Goal: Information Seeking & Learning: Learn about a topic

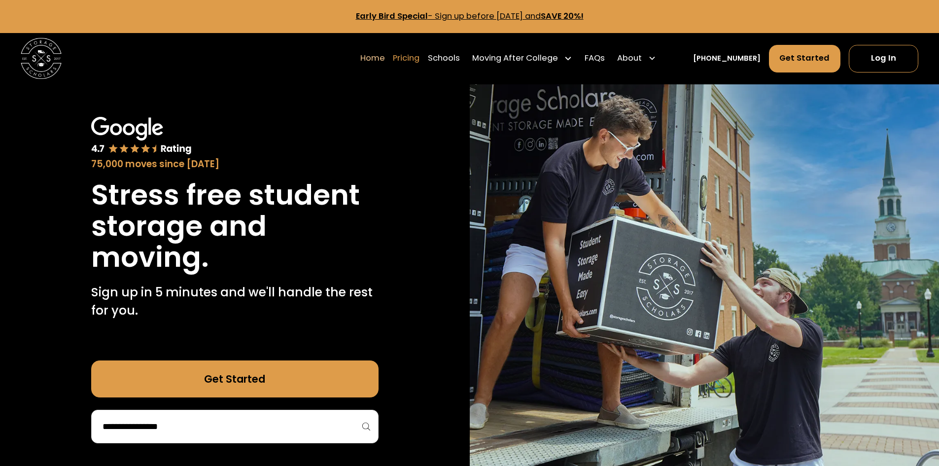
click at [419, 59] on link "Pricing" at bounding box center [406, 58] width 27 height 29
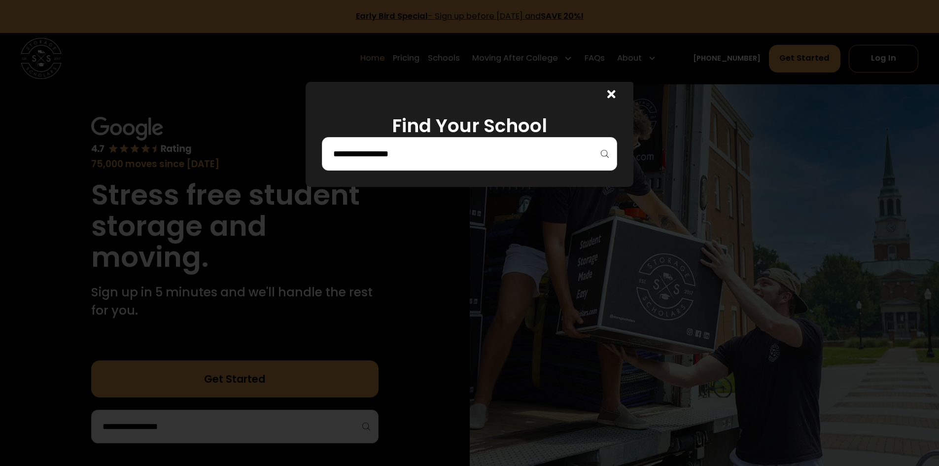
click at [472, 168] on div at bounding box center [469, 154] width 295 height 34
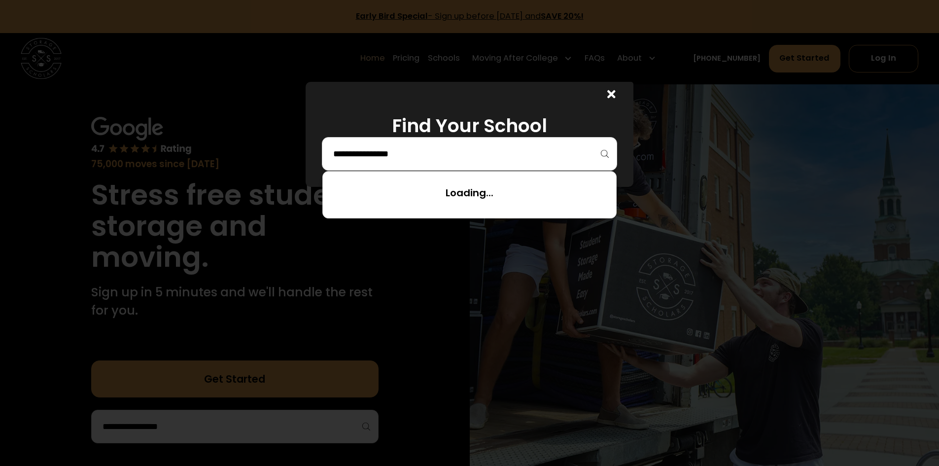
click at [463, 160] on input "search" at bounding box center [469, 153] width 274 height 17
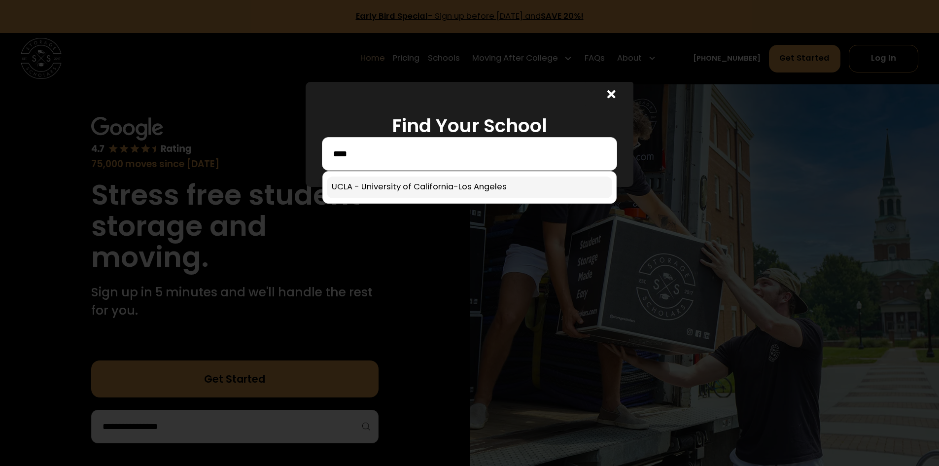
type input "****"
click at [442, 183] on link at bounding box center [469, 187] width 285 height 22
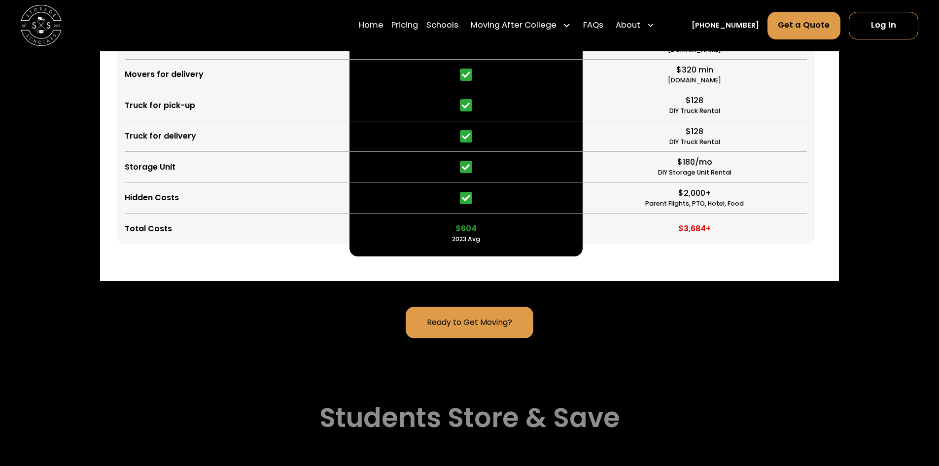
scroll to position [2717, 0]
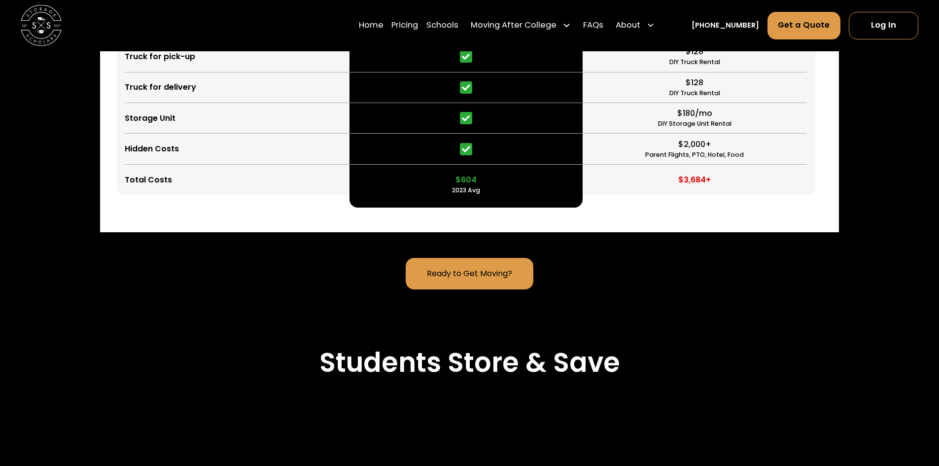
drag, startPoint x: 445, startPoint y: 112, endPoint x: 502, endPoint y: 111, distance: 56.2
drag, startPoint x: 502, startPoint y: 111, endPoint x: 446, endPoint y: 111, distance: 55.2
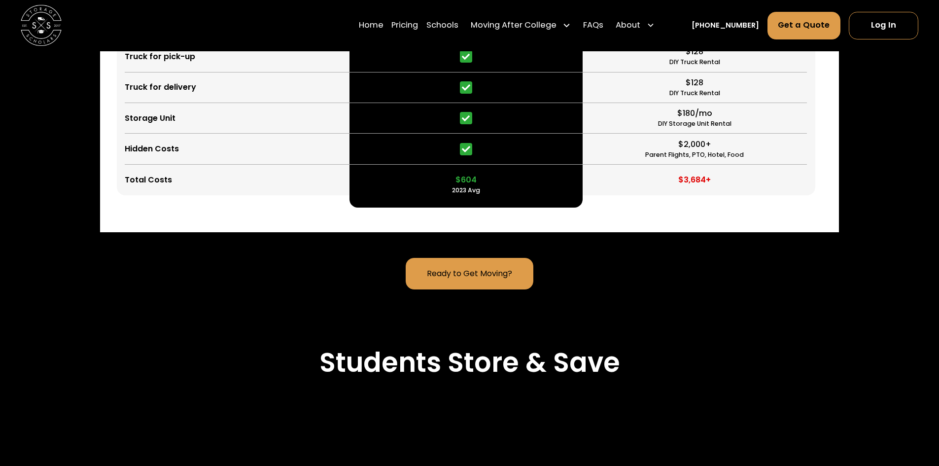
drag, startPoint x: 129, startPoint y: 106, endPoint x: 182, endPoint y: 113, distance: 54.1
drag, startPoint x: 182, startPoint y: 113, endPoint x: 132, endPoint y: 109, distance: 50.9
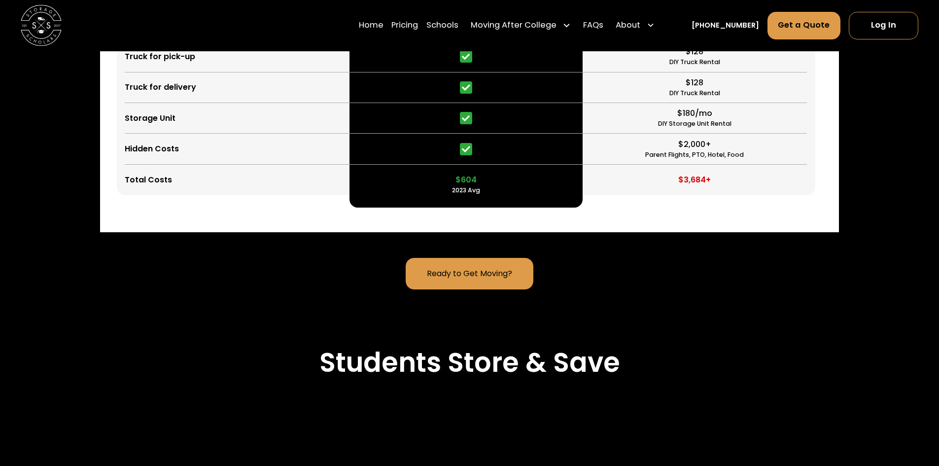
drag, startPoint x: 132, startPoint y: 109, endPoint x: 202, endPoint y: 115, distance: 71.2
drag, startPoint x: 202, startPoint y: 115, endPoint x: 122, endPoint y: 111, distance: 80.4
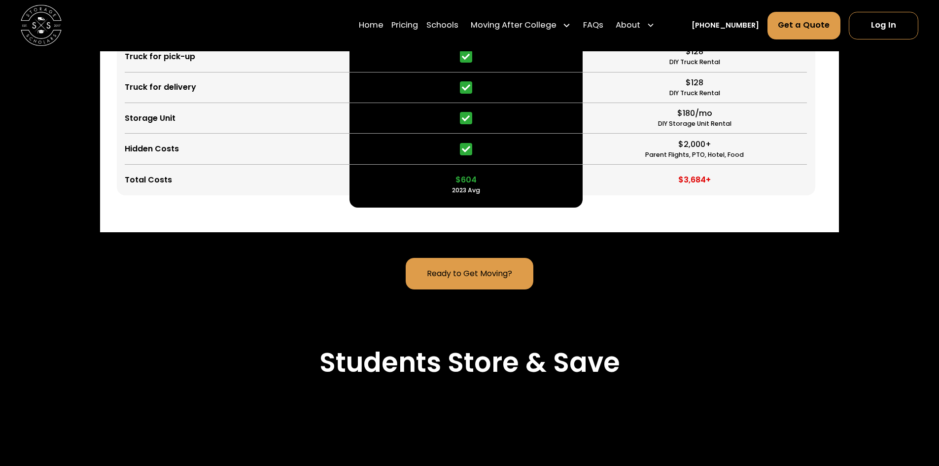
drag, startPoint x: 122, startPoint y: 111, endPoint x: 220, endPoint y: 120, distance: 98.9
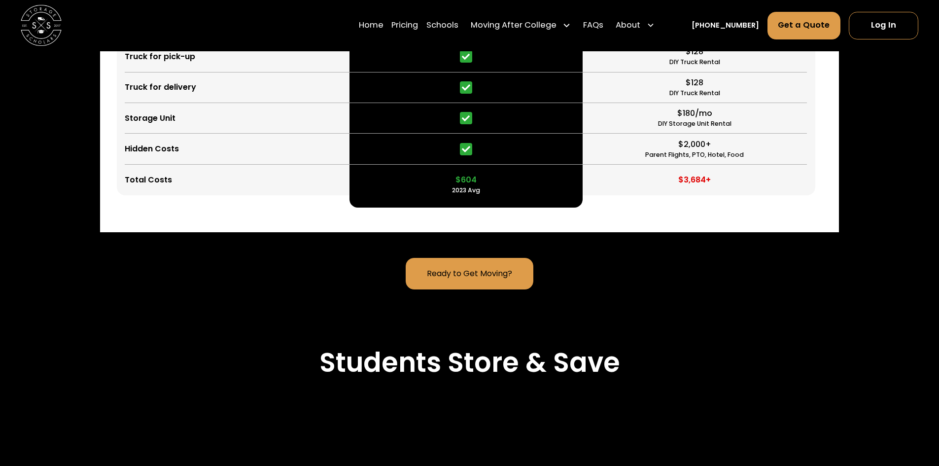
drag, startPoint x: 286, startPoint y: 237, endPoint x: 337, endPoint y: 278, distance: 65.2
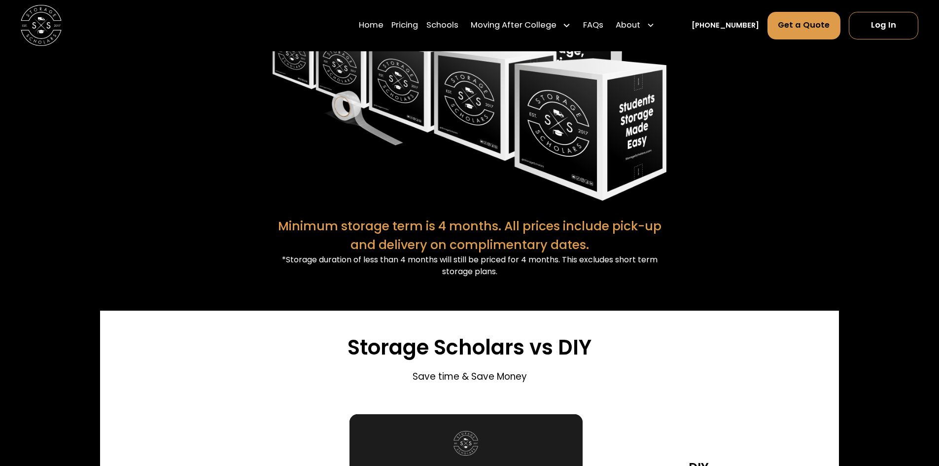
scroll to position [2175, 0]
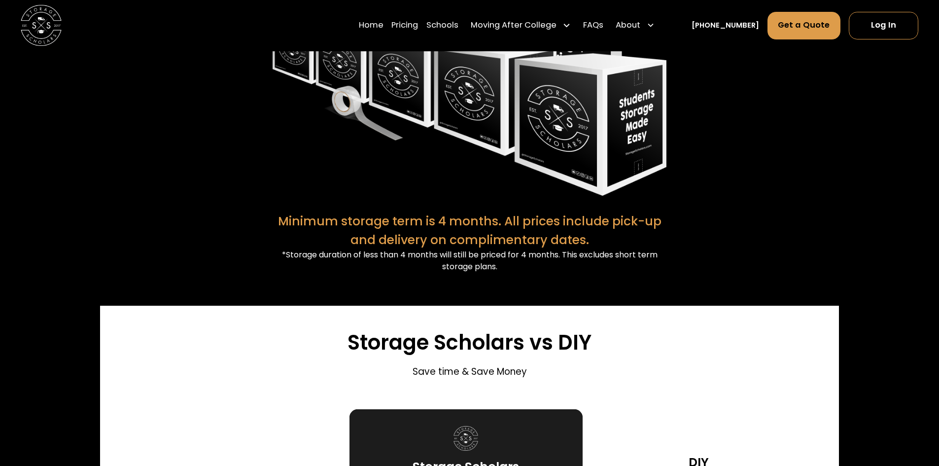
drag, startPoint x: 448, startPoint y: 314, endPoint x: 482, endPoint y: 324, distance: 34.8
drag, startPoint x: 482, startPoint y: 324, endPoint x: 480, endPoint y: 332, distance: 8.6
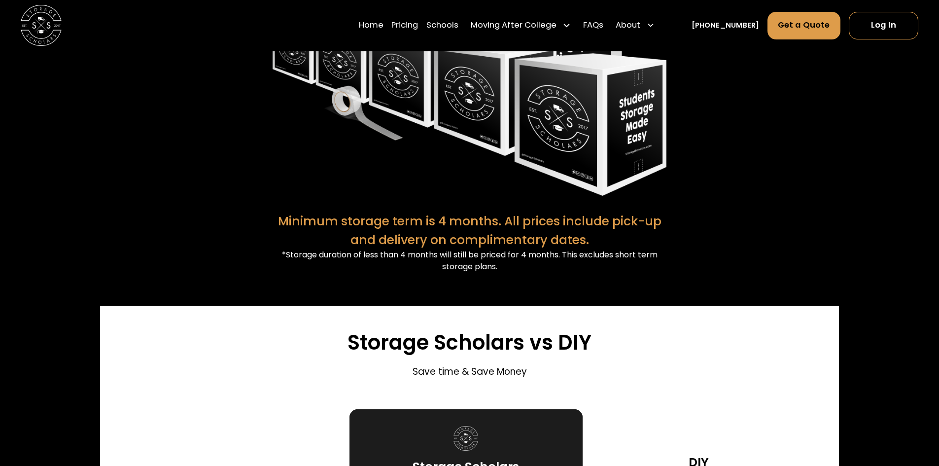
drag, startPoint x: 479, startPoint y: 331, endPoint x: 459, endPoint y: 307, distance: 31.4
drag, startPoint x: 459, startPoint y: 307, endPoint x: 482, endPoint y: 323, distance: 28.0
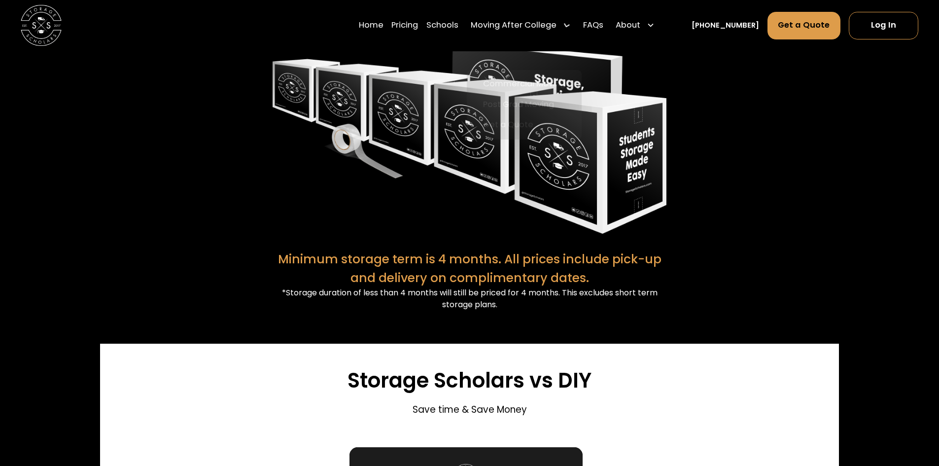
scroll to position [2126, 0]
